Goal: Information Seeking & Learning: Learn about a topic

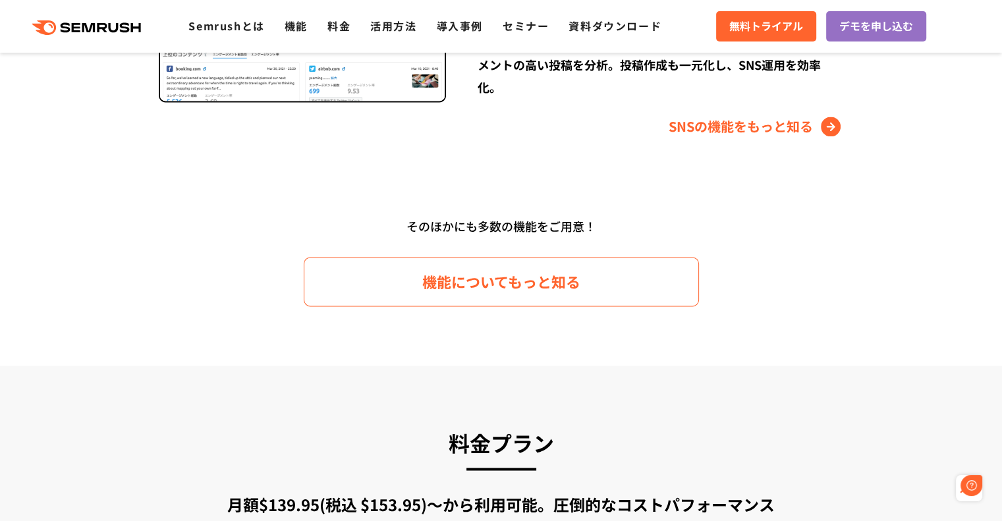
scroll to position [4689, 0]
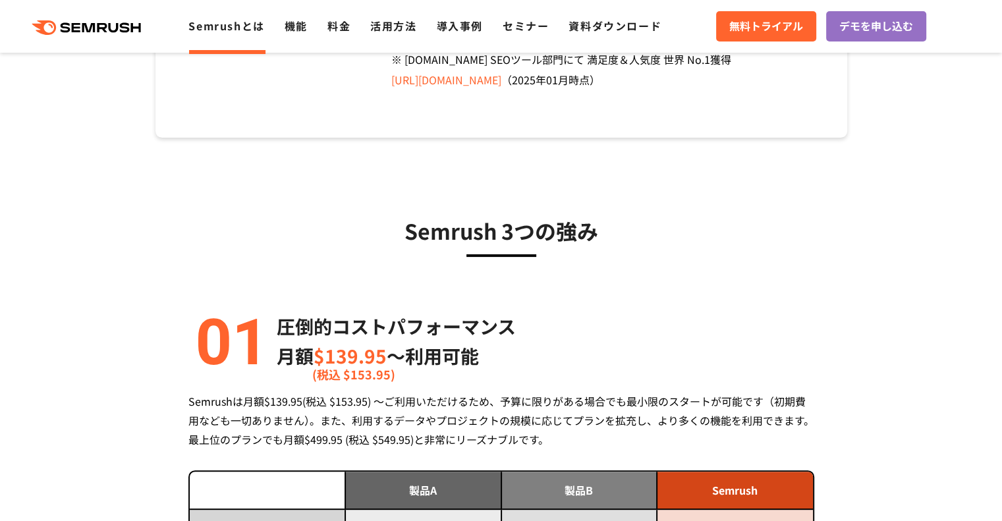
scroll to position [330, 0]
